Goal: Contribute content

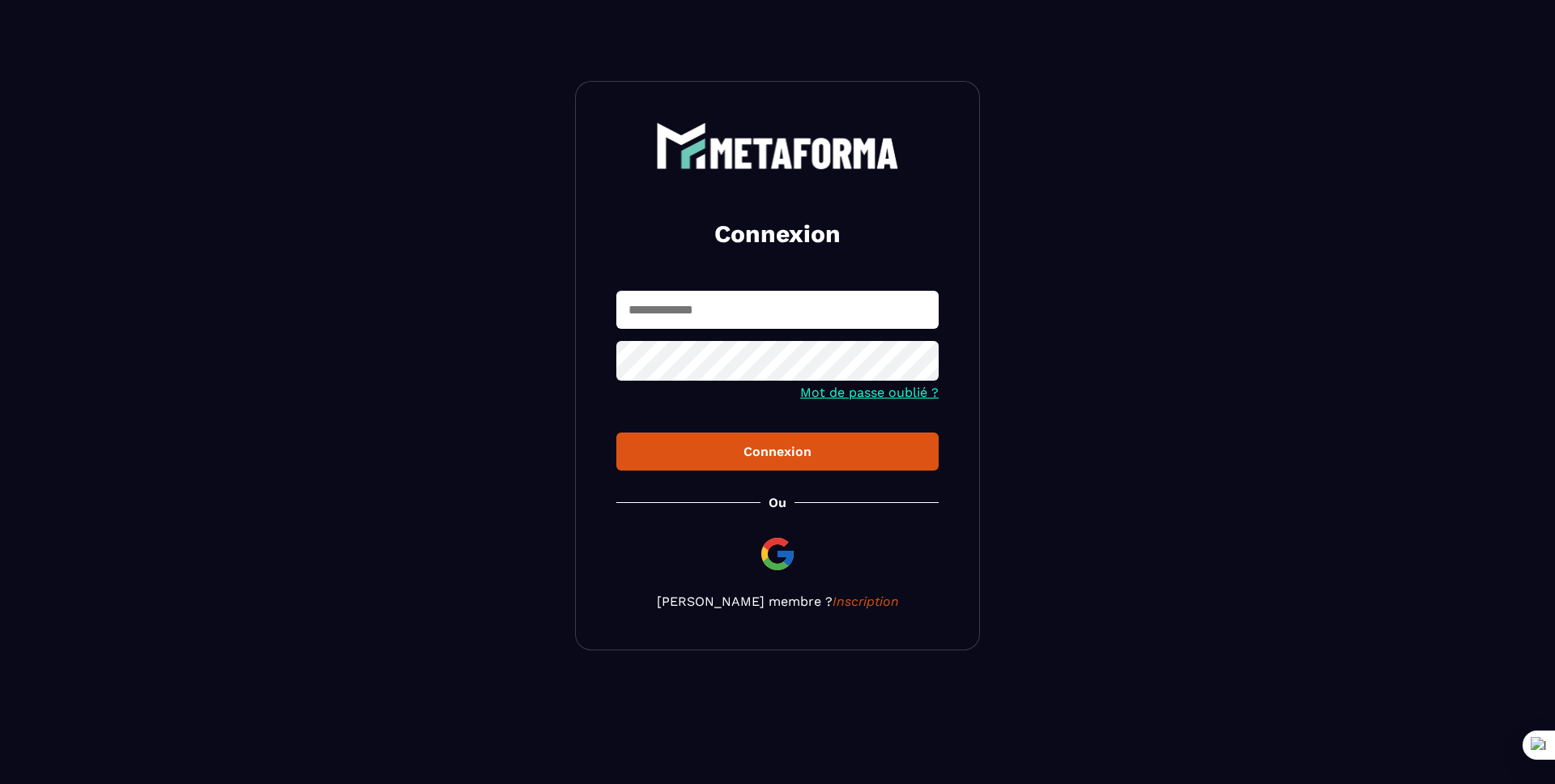
click at [701, 308] on input "text" at bounding box center [777, 309] width 322 height 38
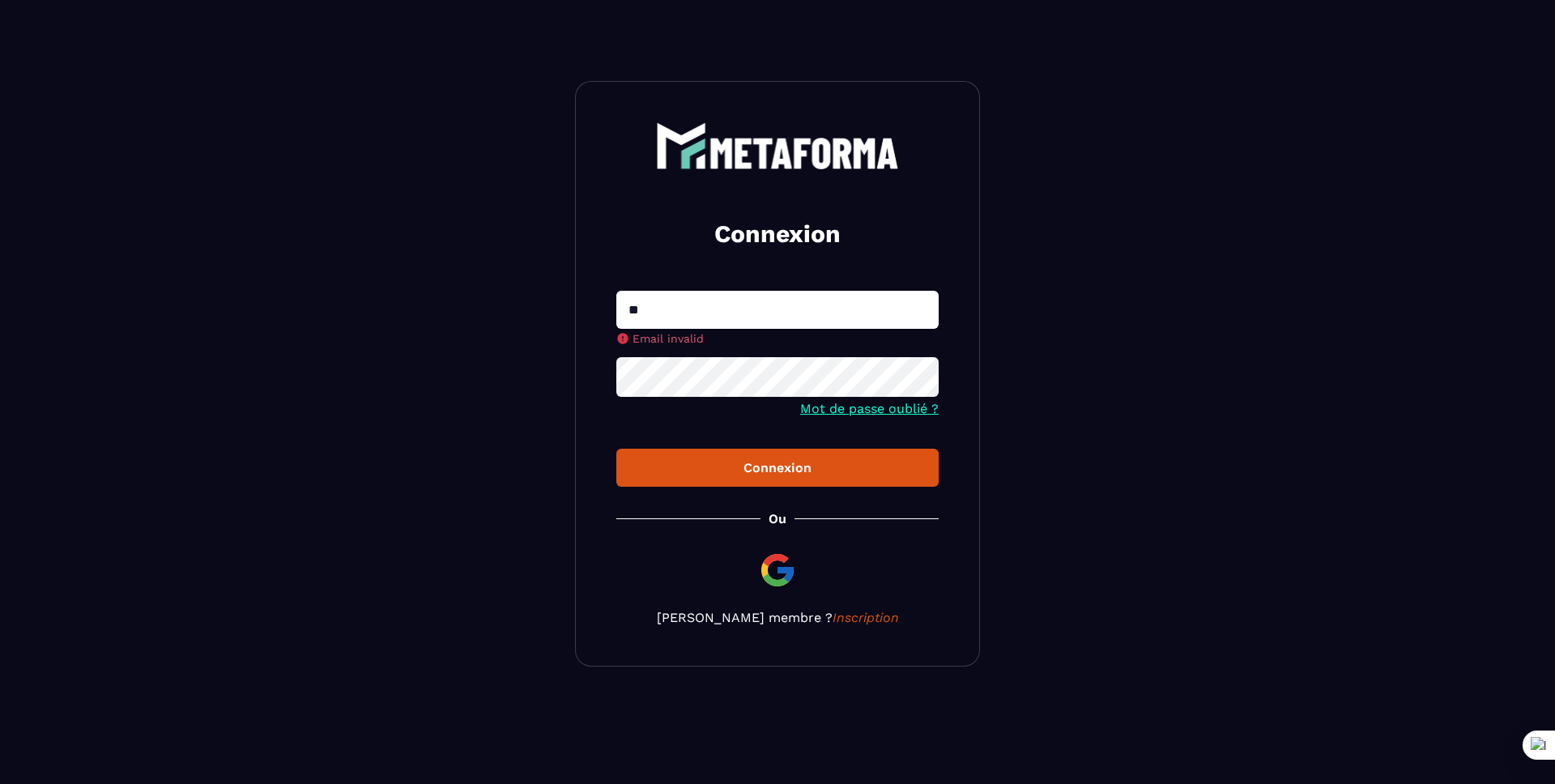
type input "**********"
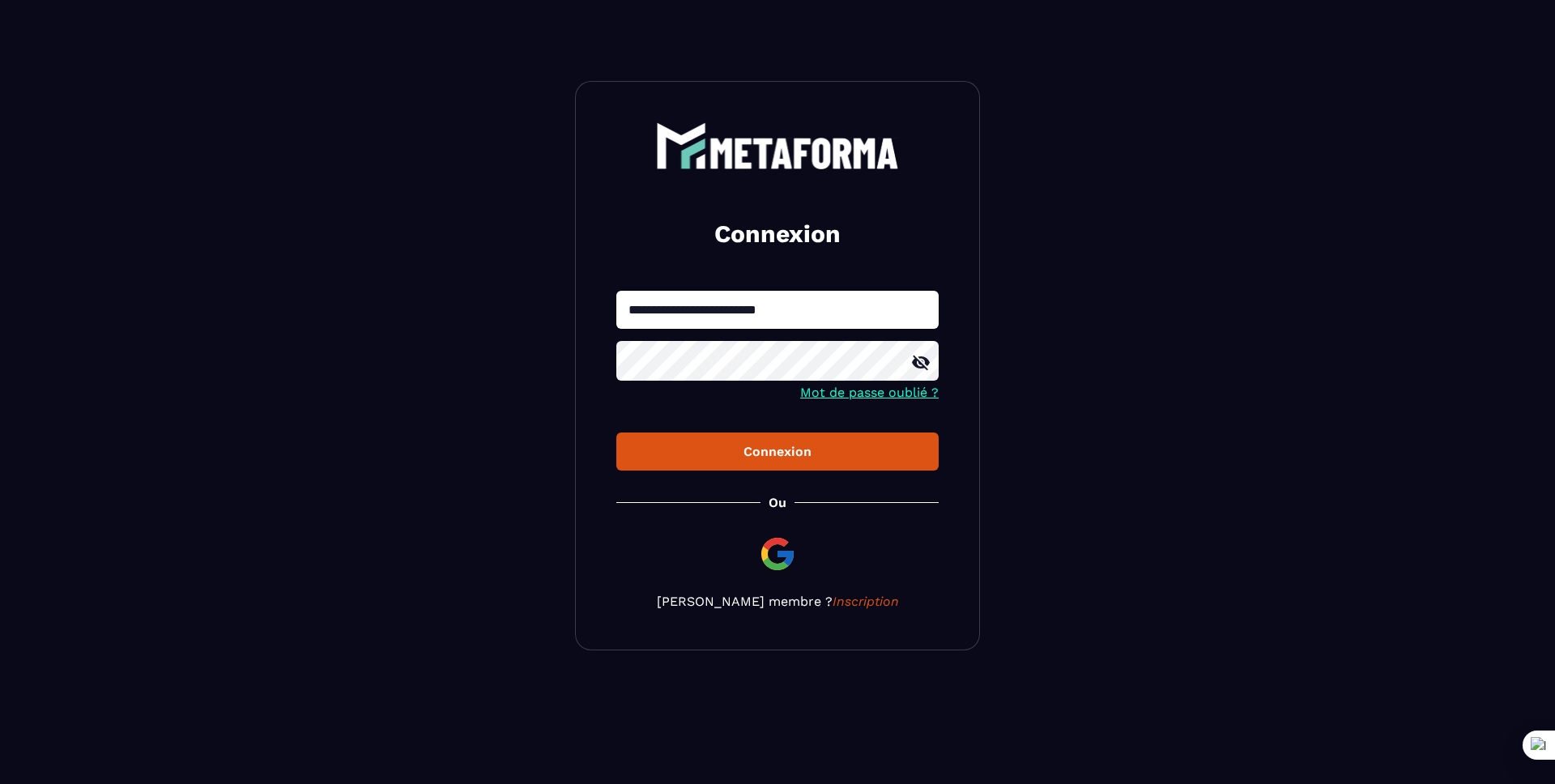
click at [705, 460] on button "Connexion" at bounding box center [777, 451] width 322 height 38
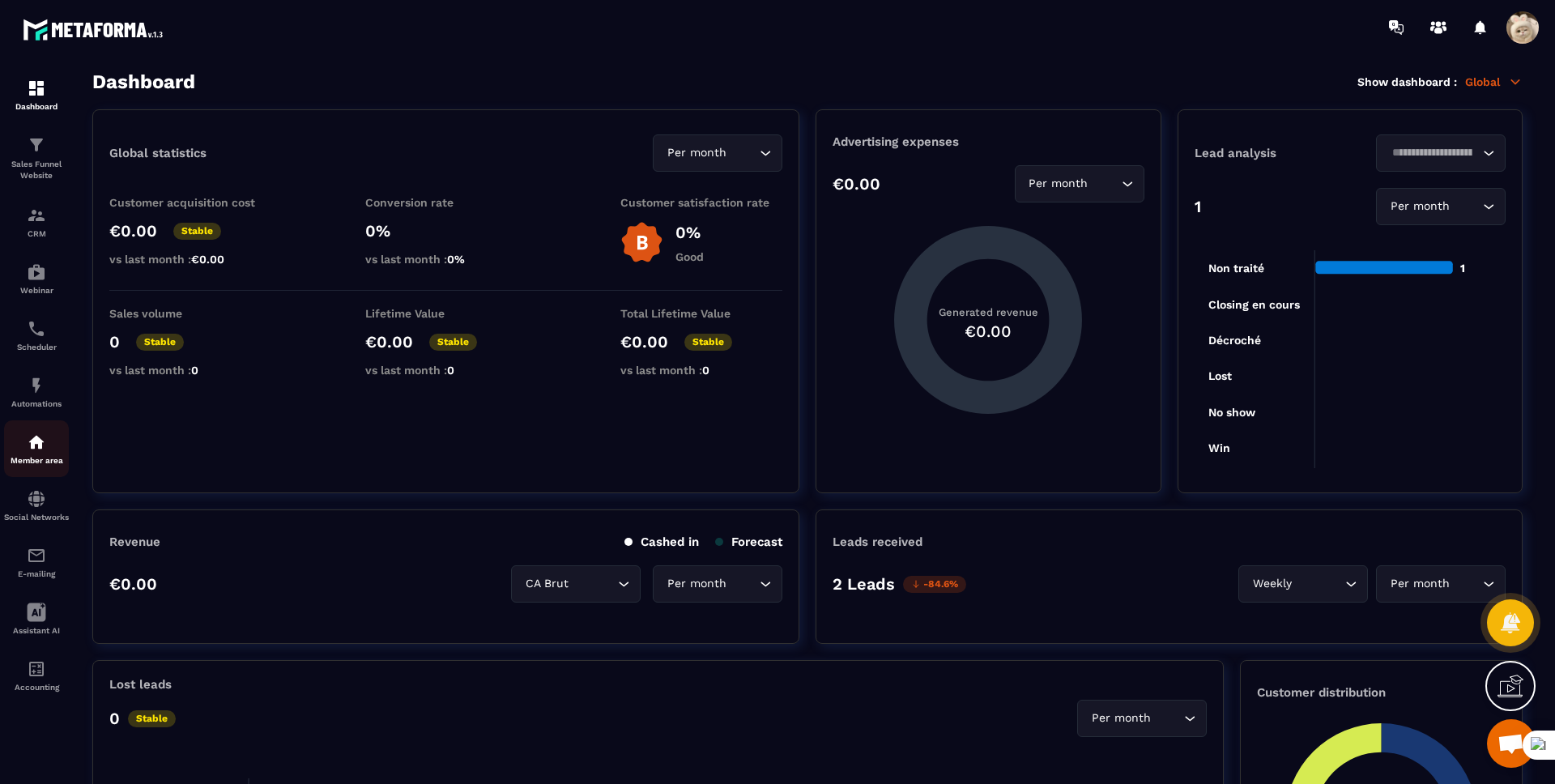
click at [40, 456] on p "Member area" at bounding box center [36, 461] width 64 height 9
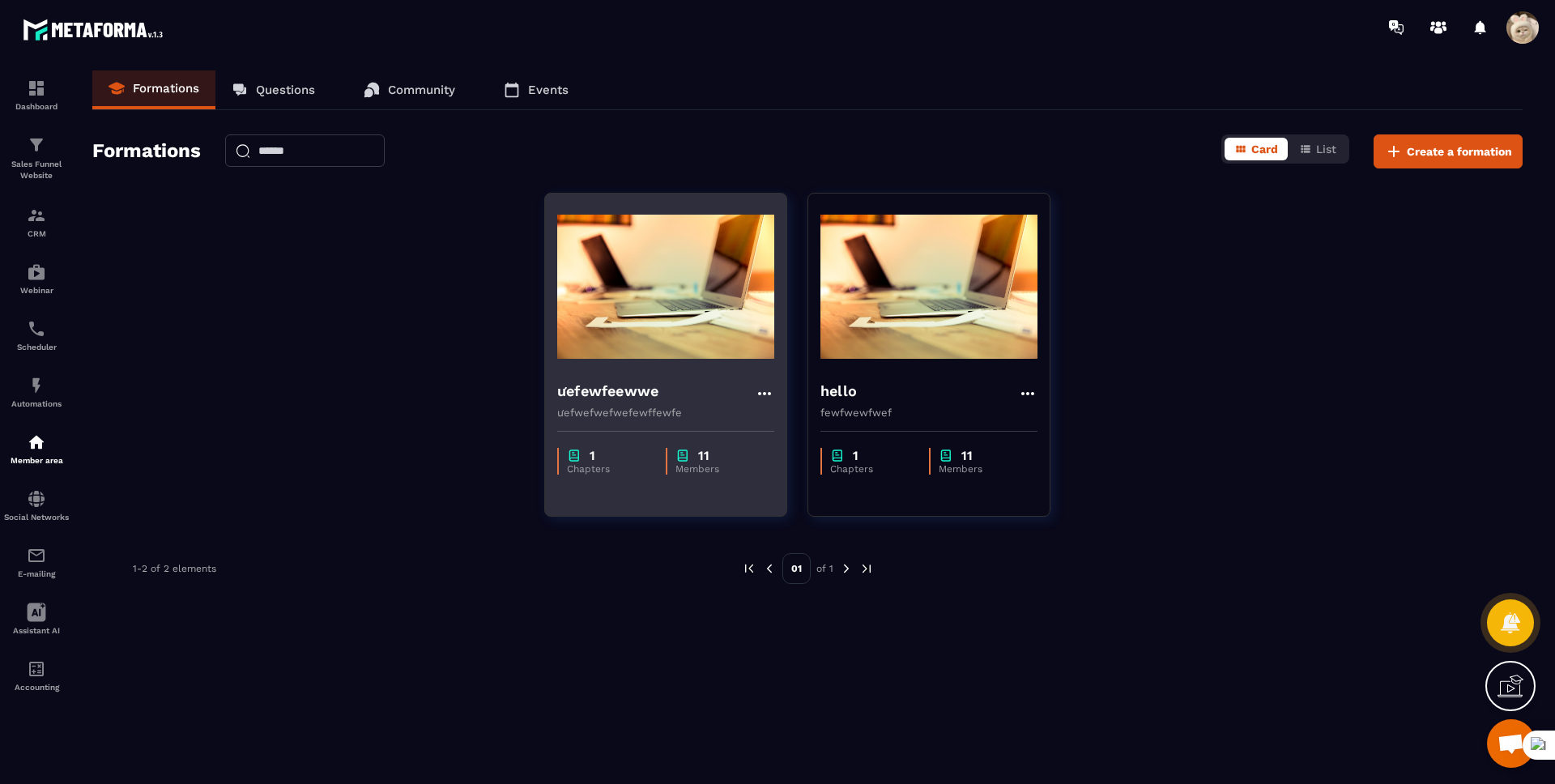
click at [590, 400] on h4 "ưefewfeewwe" at bounding box center [607, 391] width 101 height 22
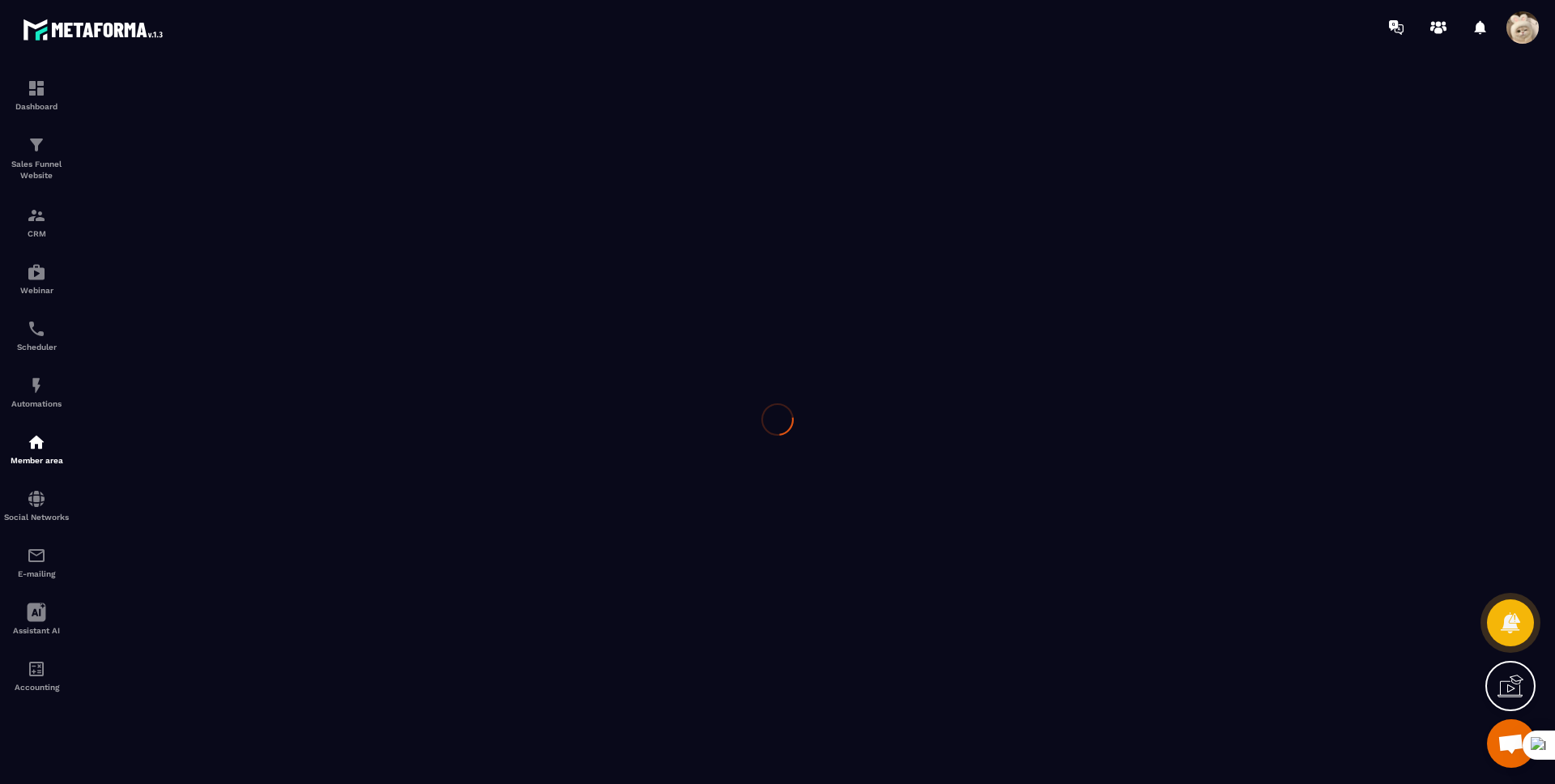
click at [592, 392] on div at bounding box center [778, 419] width 1555 height 730
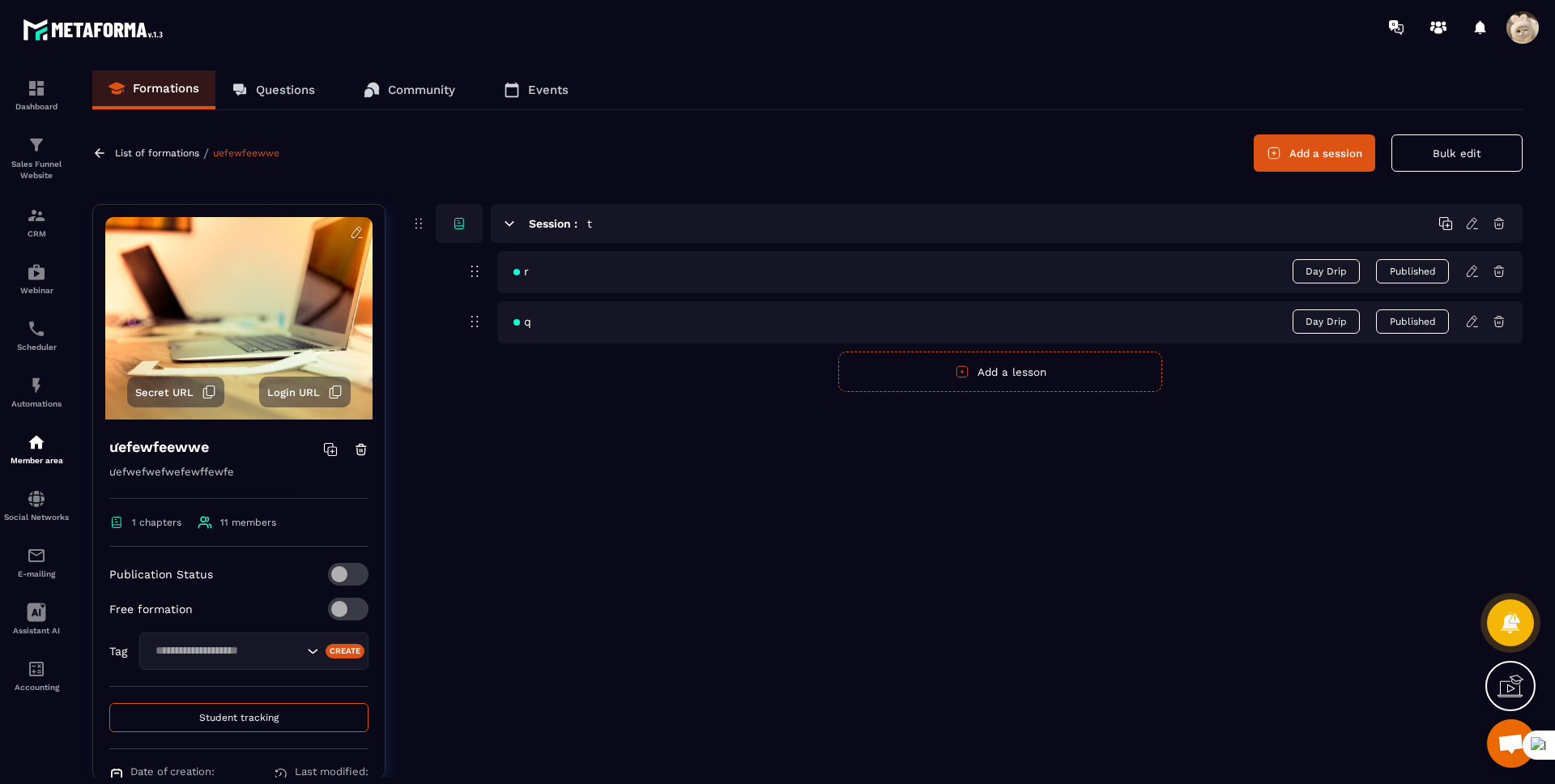
click at [1472, 324] on icon at bounding box center [1473, 321] width 15 height 15
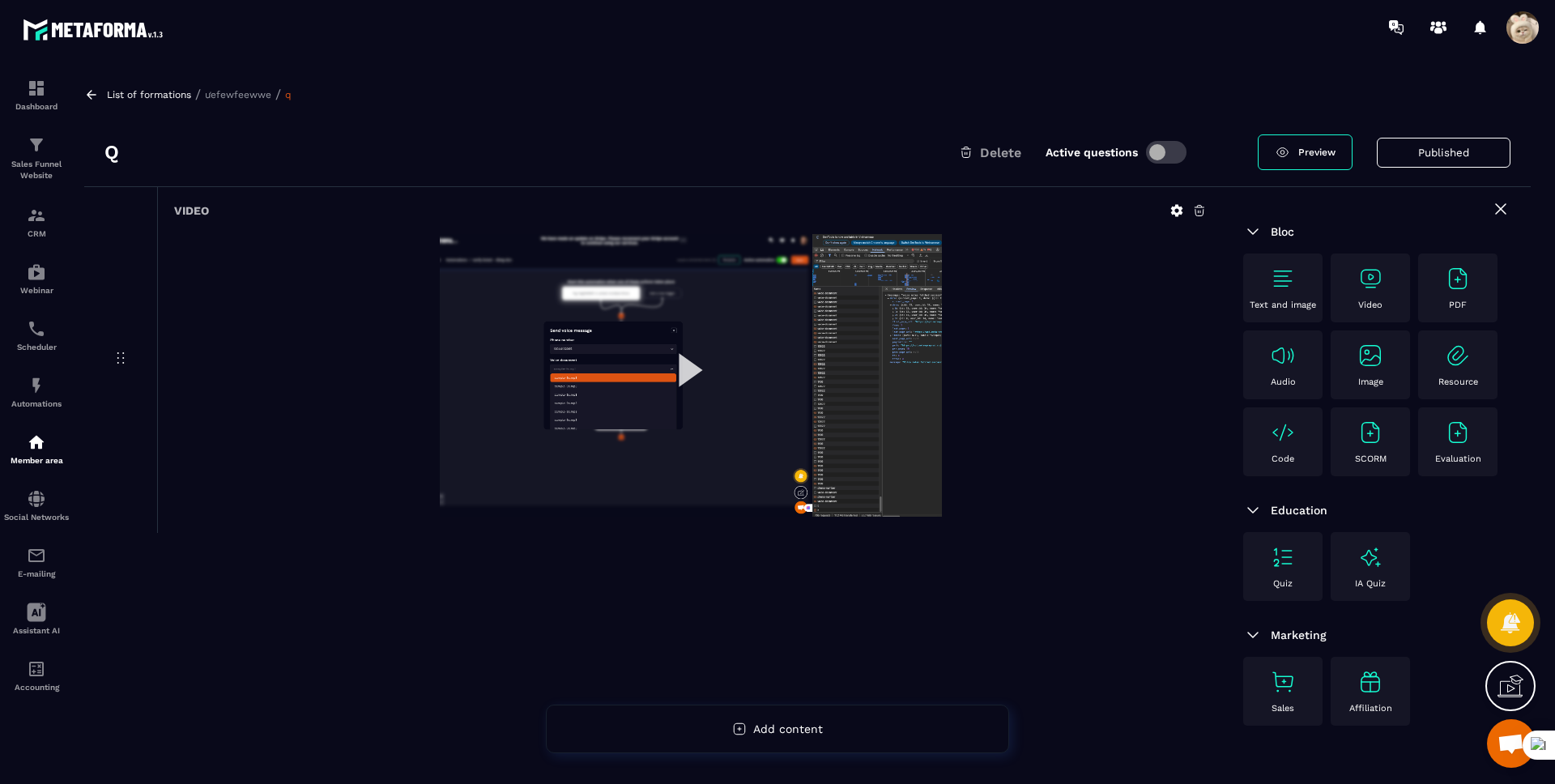
click at [1433, 299] on div "PDF" at bounding box center [1458, 288] width 64 height 45
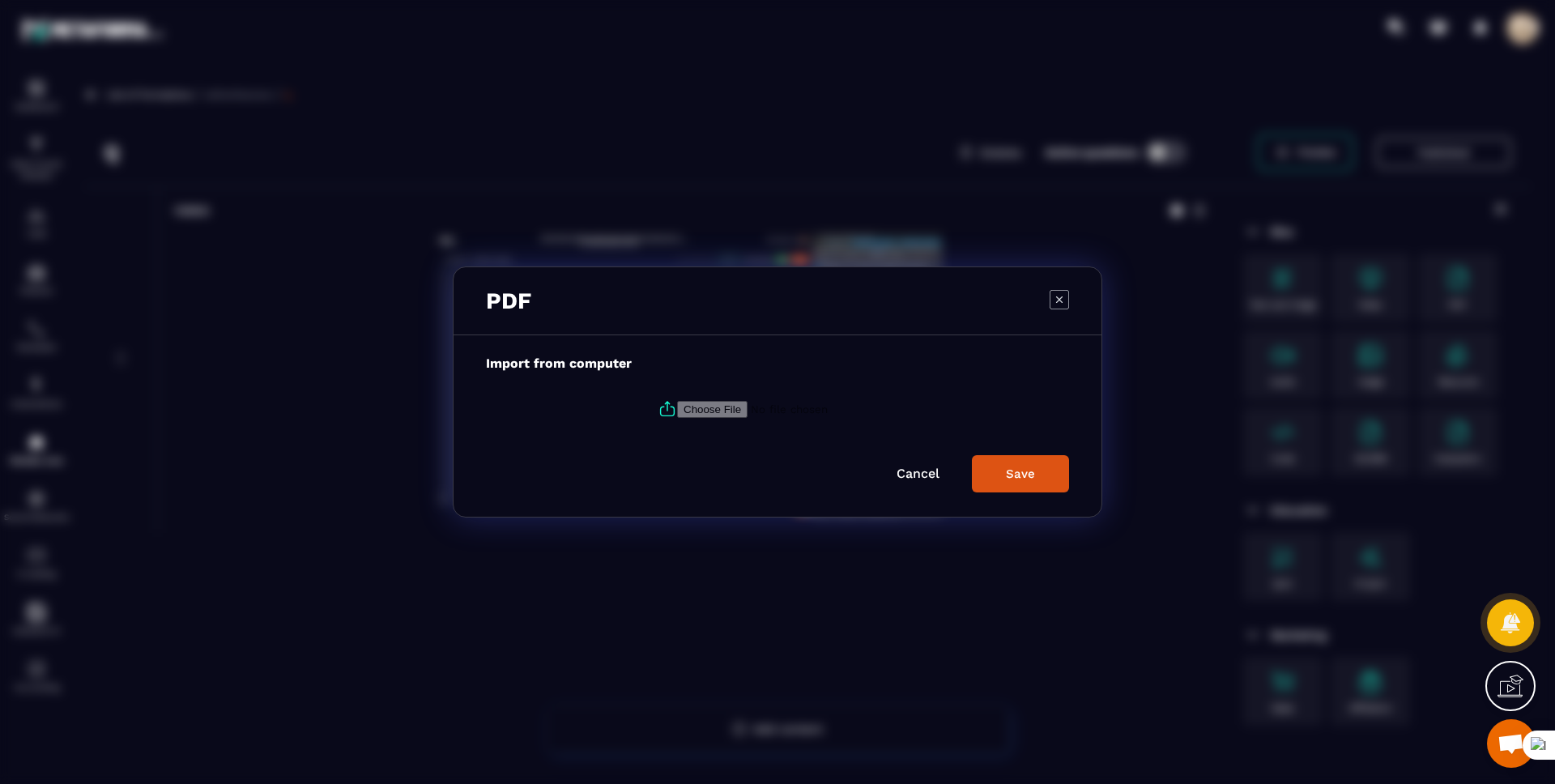
click at [687, 418] on label "Modal window" at bounding box center [778, 408] width 583 height 44
click at [687, 418] on input "Modal window" at bounding box center [787, 409] width 221 height 17
type input "**********"
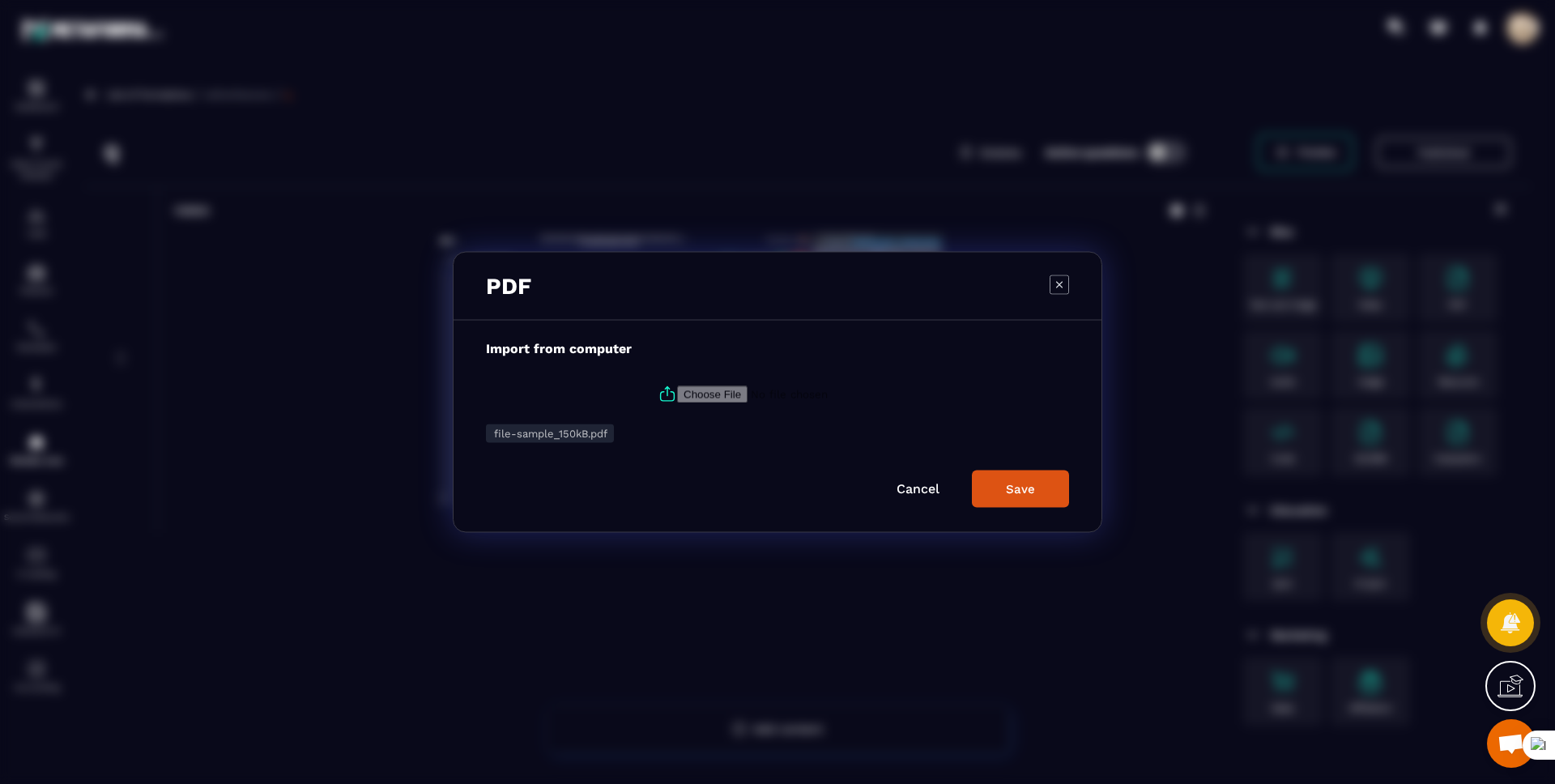
click at [1030, 491] on div "Save" at bounding box center [1020, 490] width 29 height 15
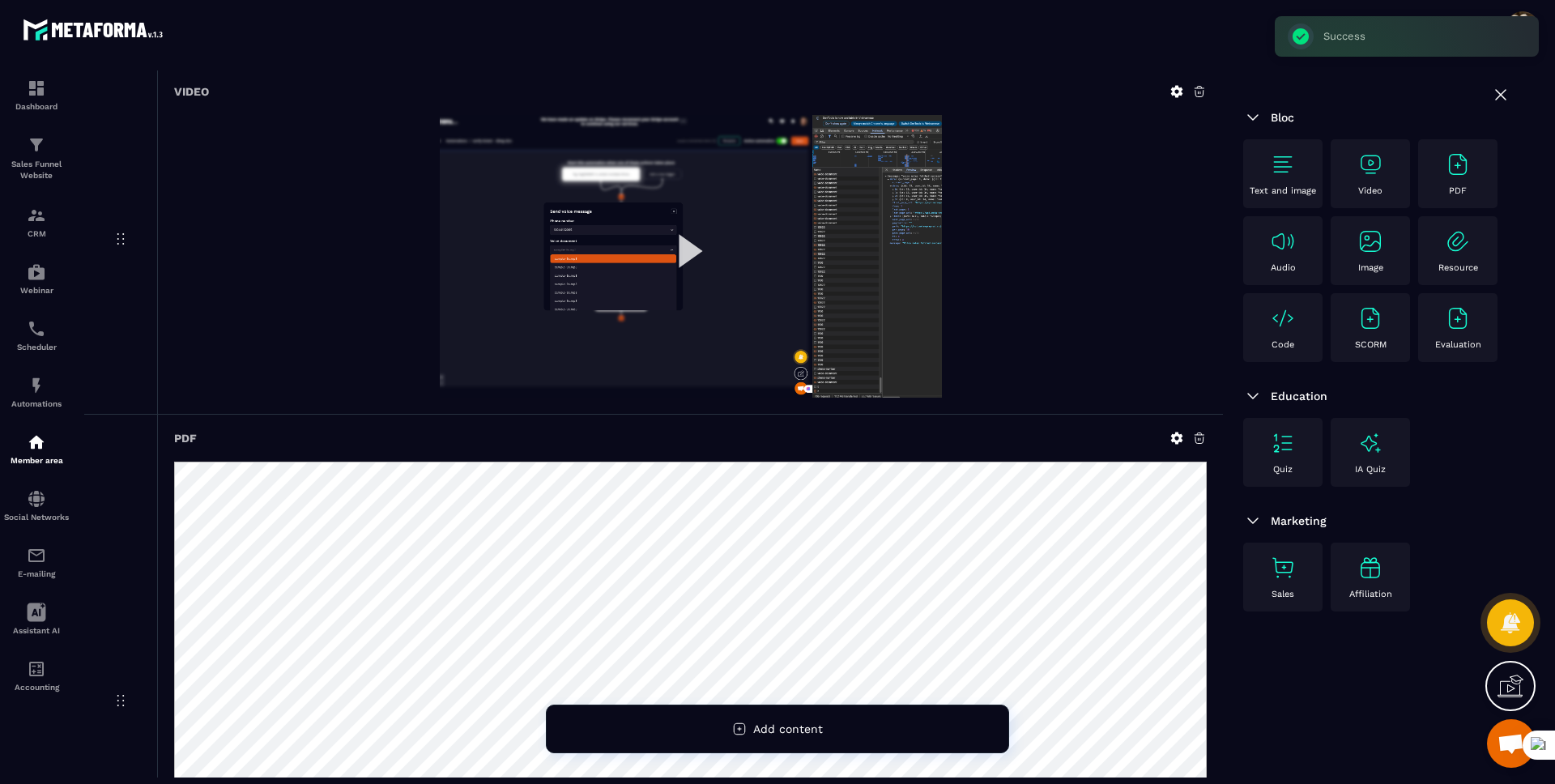
scroll to position [314, 0]
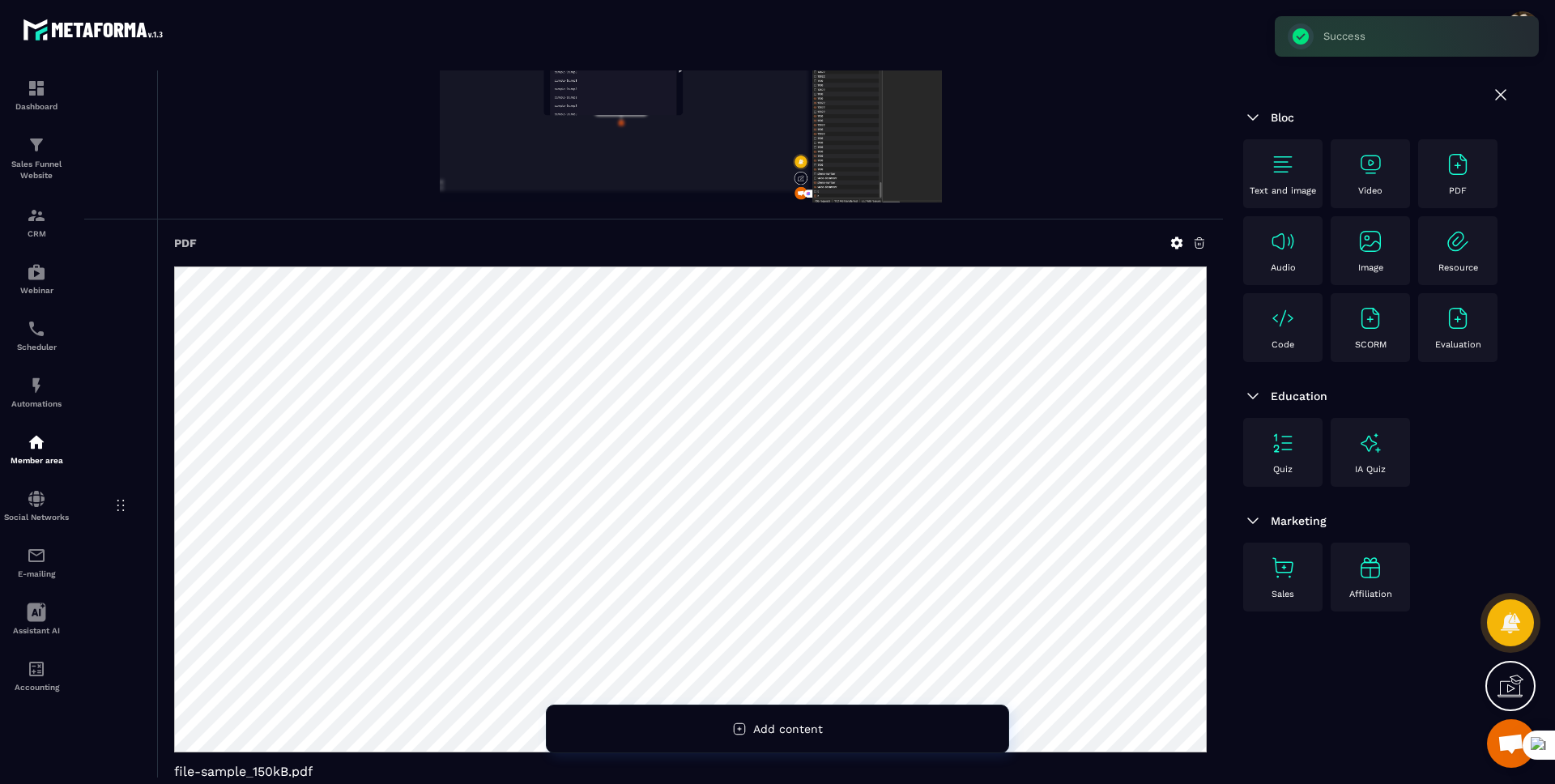
click at [1434, 112] on div "Bloc" at bounding box center [1377, 117] width 267 height 20
